Goal: Transaction & Acquisition: Register for event/course

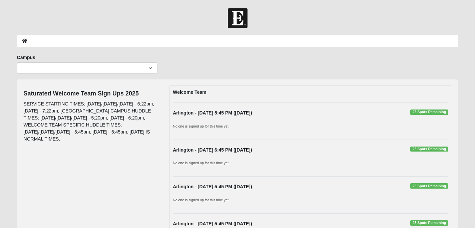
scroll to position [42, 0]
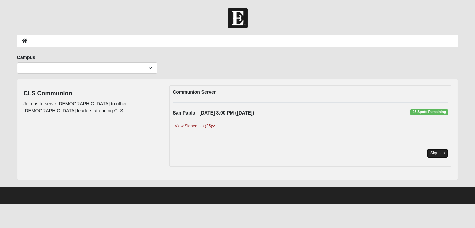
click at [431, 150] on link "Sign Up" at bounding box center [437, 152] width 21 height 9
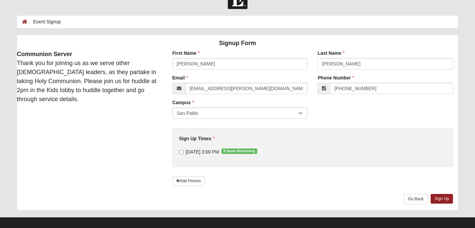
scroll to position [25, 0]
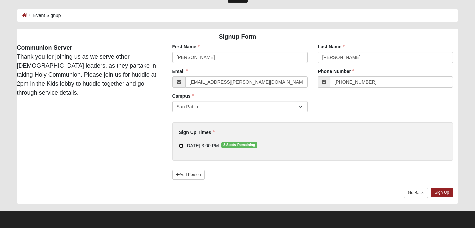
click at [180, 144] on input "9/8/2025 3:00 PM 8 Spots Remaining" at bounding box center [181, 145] width 4 height 4
checkbox input "true"
click at [436, 190] on link "Sign Up" at bounding box center [441, 192] width 23 height 10
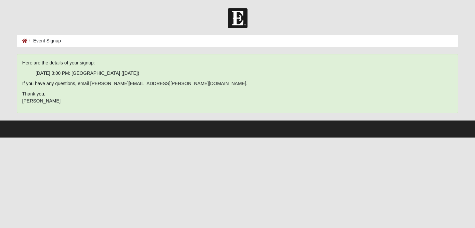
scroll to position [0, 0]
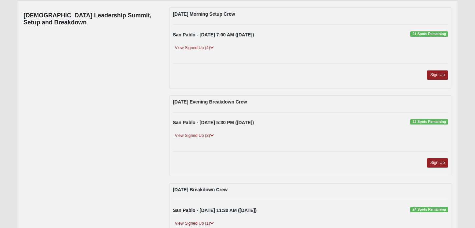
scroll to position [82, 0]
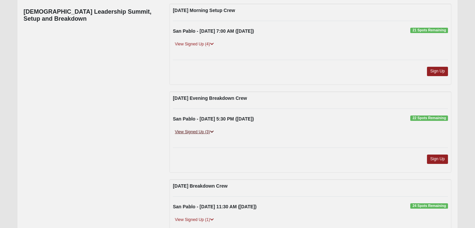
click at [209, 131] on link "View Signed Up (3)" at bounding box center [194, 131] width 43 height 7
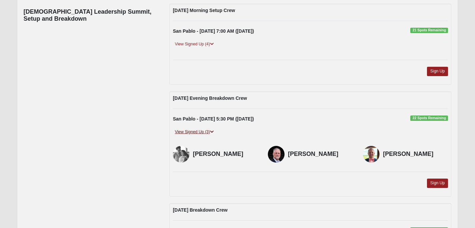
click at [209, 131] on link "View Signed Up (3)" at bounding box center [194, 131] width 43 height 7
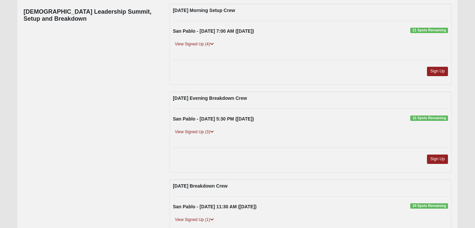
scroll to position [0, 0]
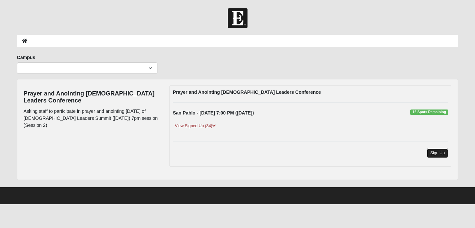
click at [433, 153] on link "Sign Up" at bounding box center [437, 152] width 21 height 9
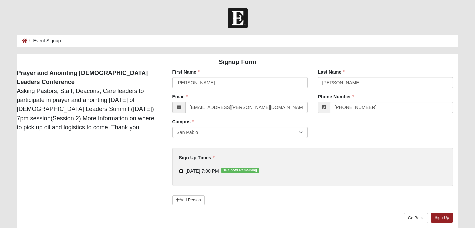
click at [181, 173] on input "[DATE] 7:00 PM 16 Spots Remaining" at bounding box center [181, 171] width 4 height 4
checkbox input "true"
click at [440, 218] on link "Sign Up" at bounding box center [441, 218] width 23 height 10
